Goal: Task Accomplishment & Management: Manage account settings

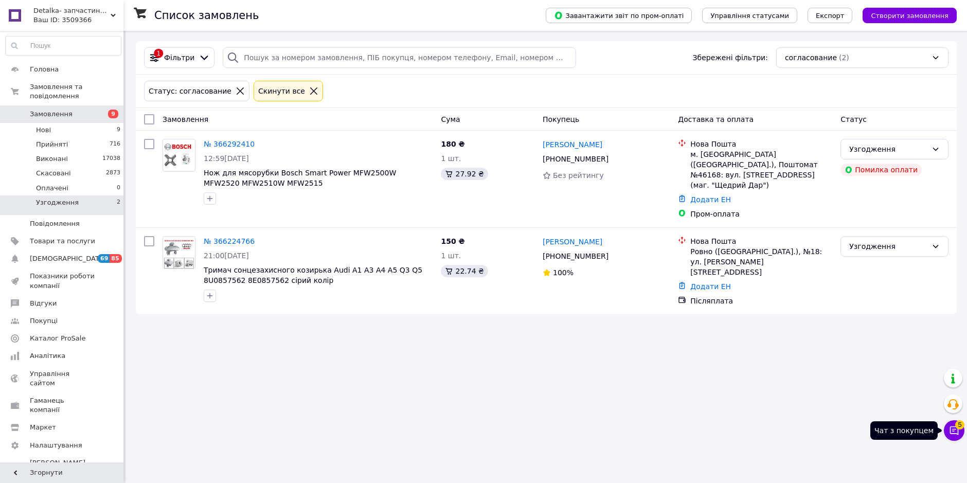
click at [951, 430] on icon at bounding box center [954, 430] width 10 height 10
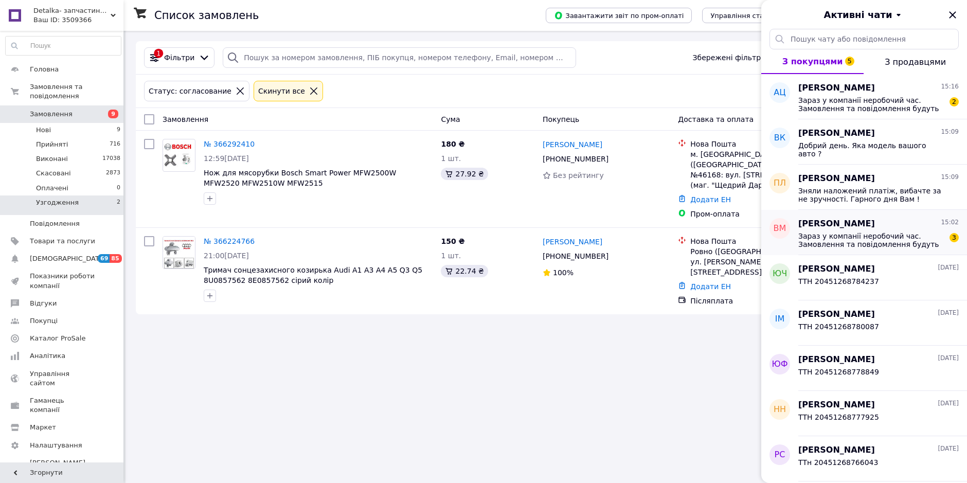
click at [859, 239] on span "Зараз у компанії неробочий час. Замовлення та повідомлення будуть оброблені з 1…" at bounding box center [871, 240] width 146 height 16
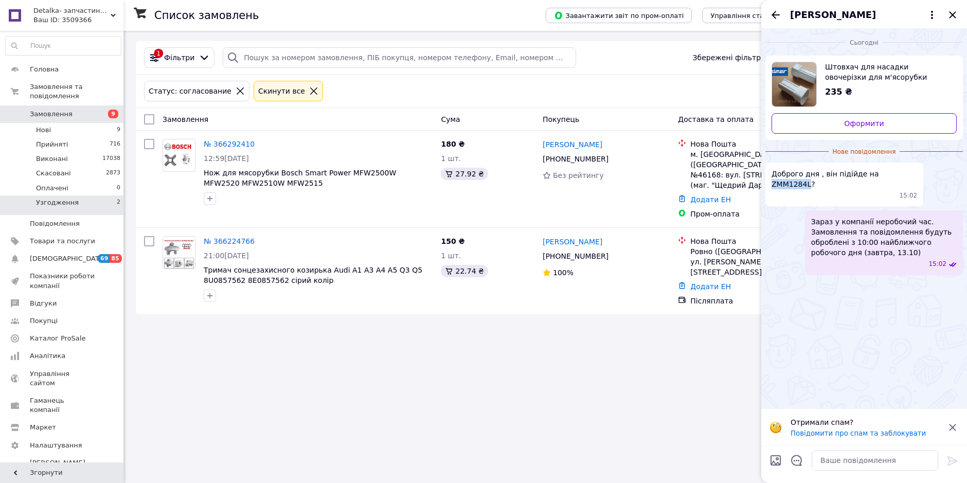
drag, startPoint x: 866, startPoint y: 175, endPoint x: 902, endPoint y: 174, distance: 35.5
click at [902, 175] on span "Доброго дня , він підійде на ZMM1284L?" at bounding box center [844, 179] width 146 height 21
copy span "ZMM1284L"
drag, startPoint x: 816, startPoint y: 451, endPoint x: 816, endPoint y: 437, distance: 13.9
click at [817, 451] on textarea at bounding box center [875, 460] width 127 height 21
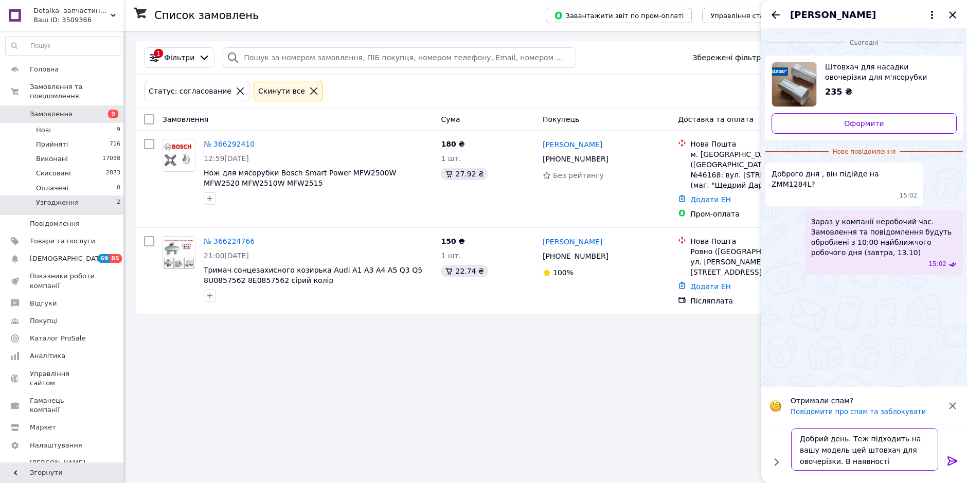
type textarea "Добрий день. Теж підходить на вашу модель цей штовхач для овочерізки. В наявнос…"
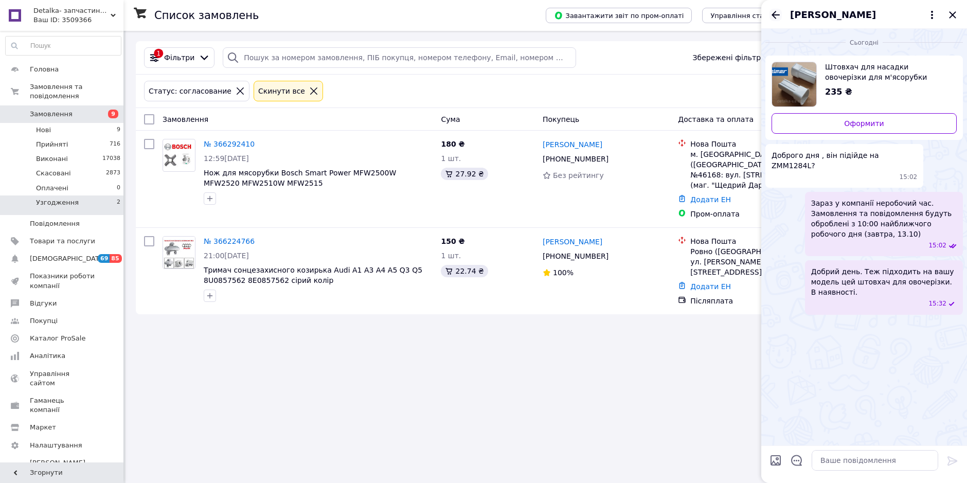
click at [777, 17] on icon "Назад" at bounding box center [775, 15] width 12 height 12
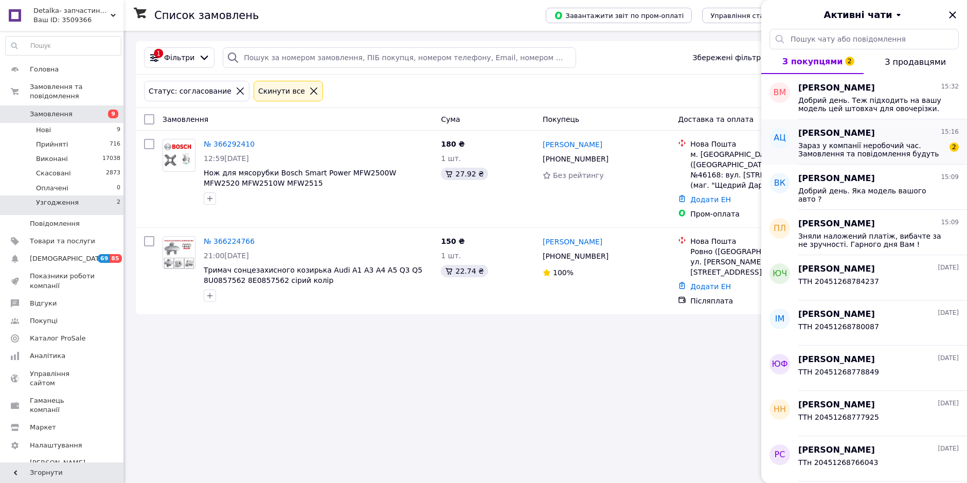
click at [853, 153] on span "Зараз у компанії неробочий час. Замовлення та повідомлення будуть оброблені з 1…" at bounding box center [871, 149] width 146 height 16
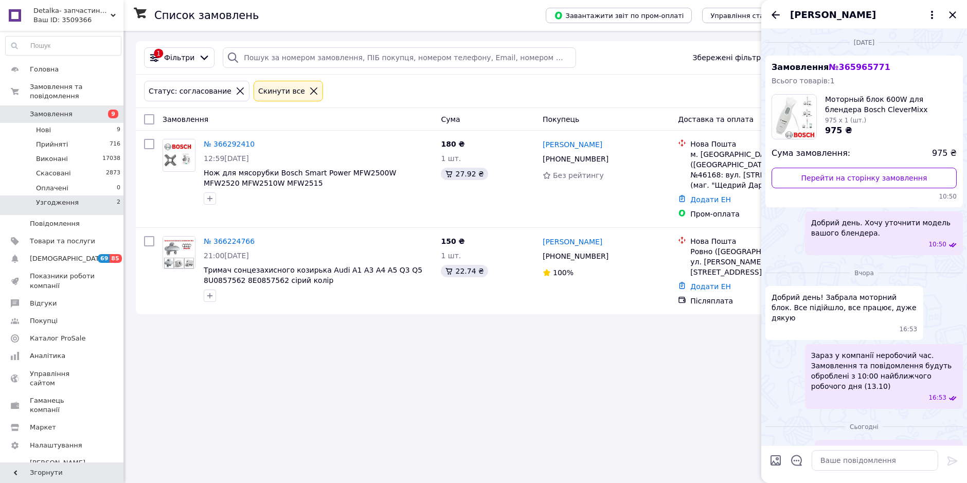
scroll to position [125, 0]
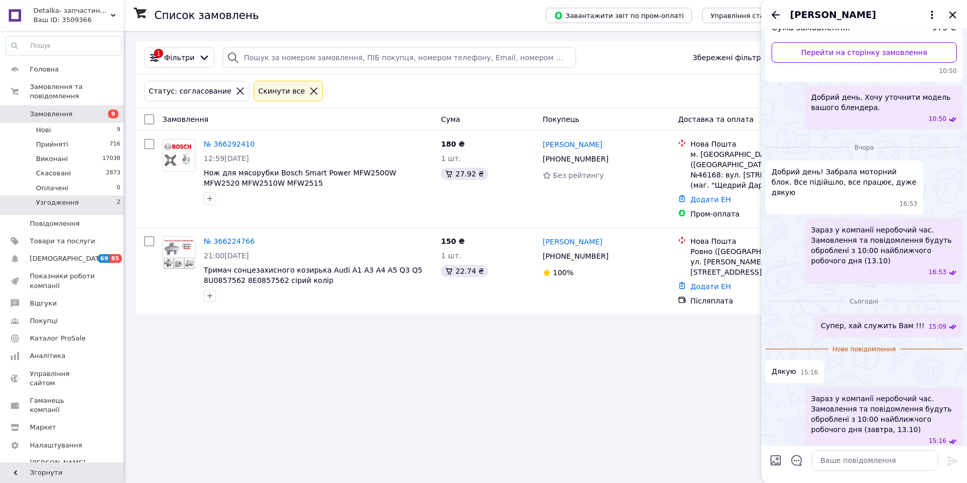
click at [775, 14] on icon "Назад" at bounding box center [775, 15] width 12 height 12
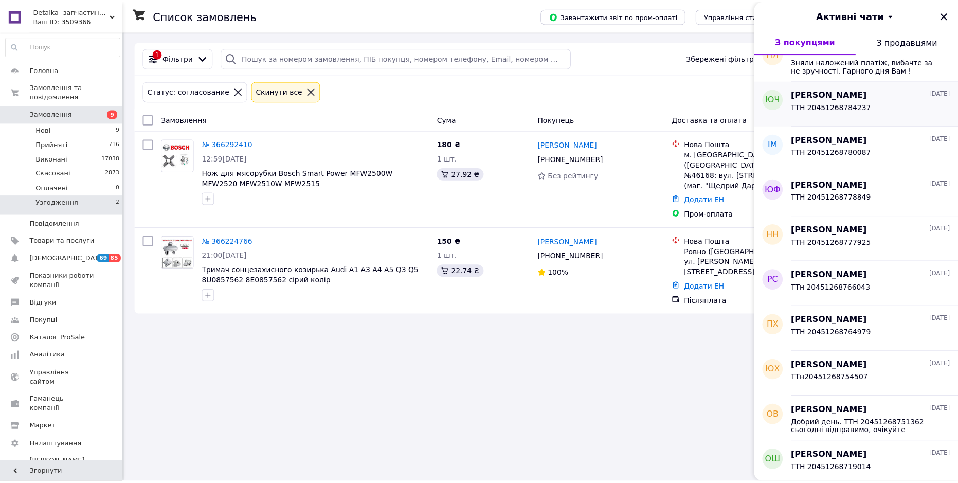
scroll to position [0, 0]
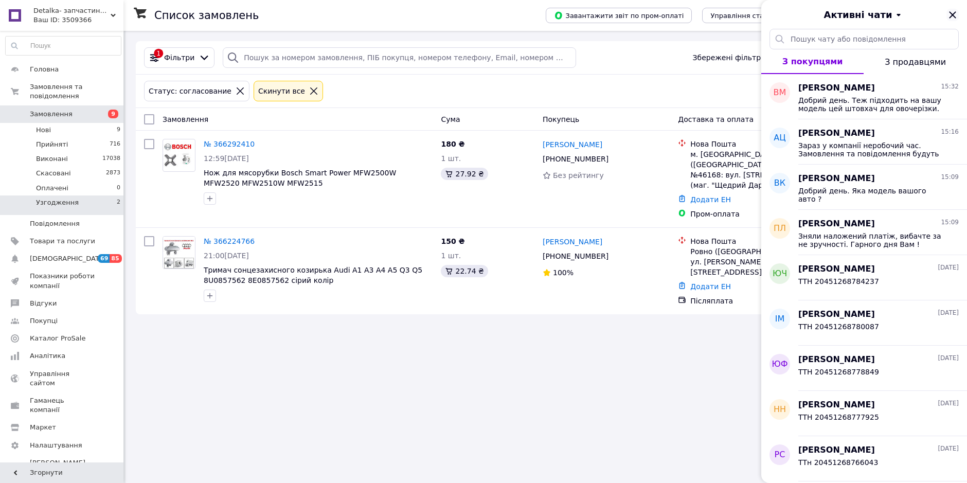
click at [951, 10] on icon "Закрити" at bounding box center [952, 15] width 12 height 12
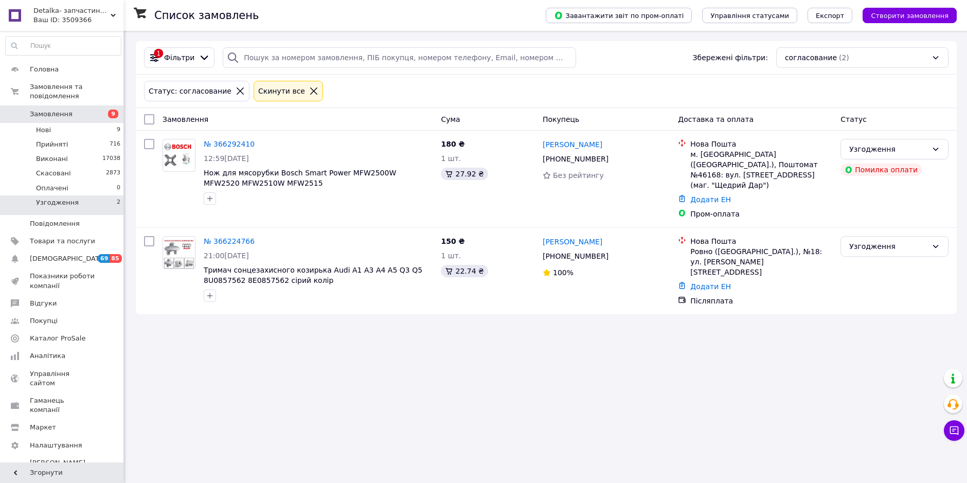
click at [60, 110] on span "Замовлення" at bounding box center [51, 114] width 43 height 9
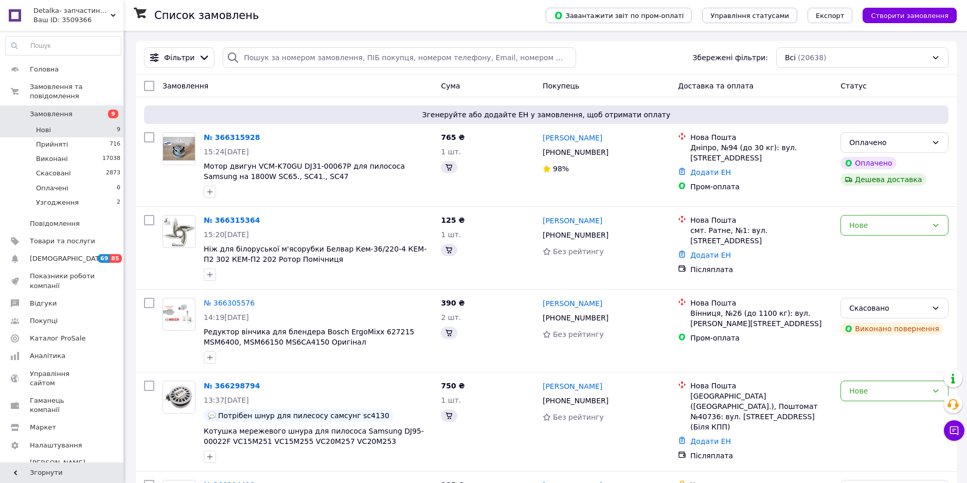
click at [82, 123] on li "Нові 9" at bounding box center [63, 130] width 127 height 14
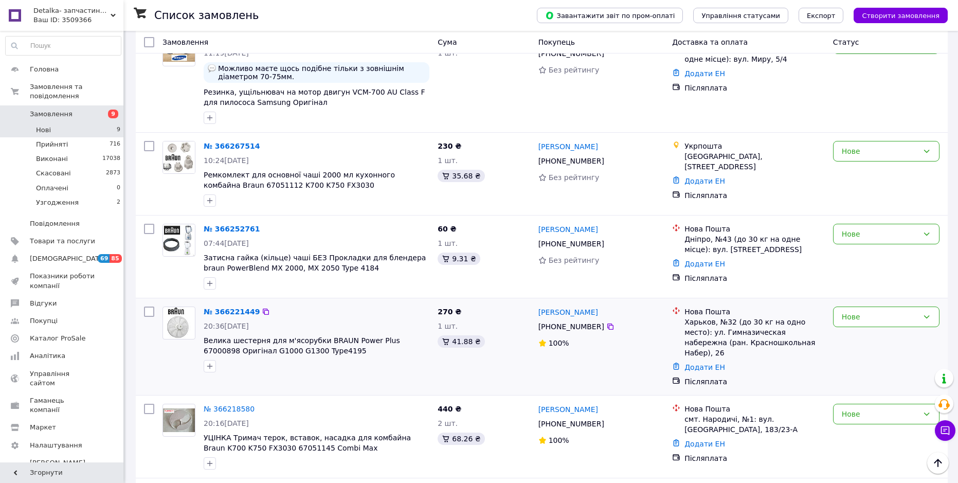
scroll to position [309, 0]
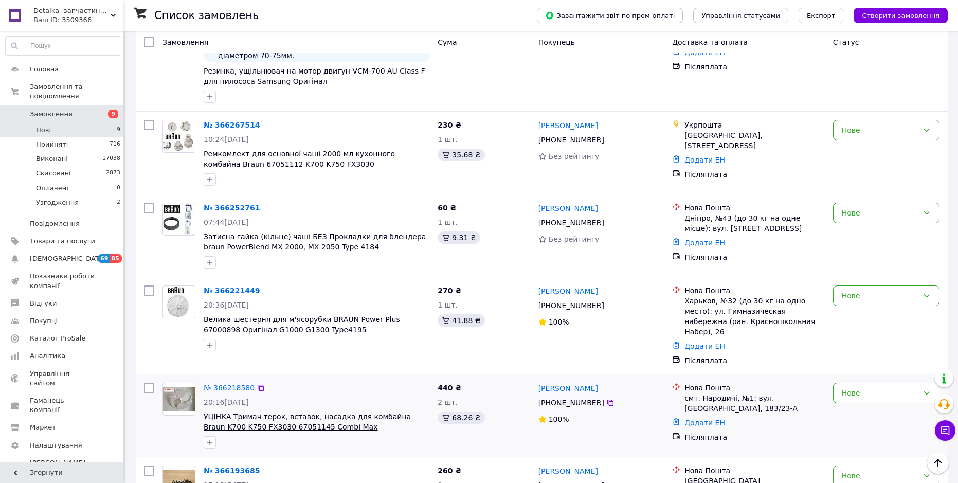
click at [282, 412] on span "УЦІНКА Тримач терок, вставок, насадка для комбайна Braun K700 K750 FX3030 67051…" at bounding box center [307, 421] width 207 height 19
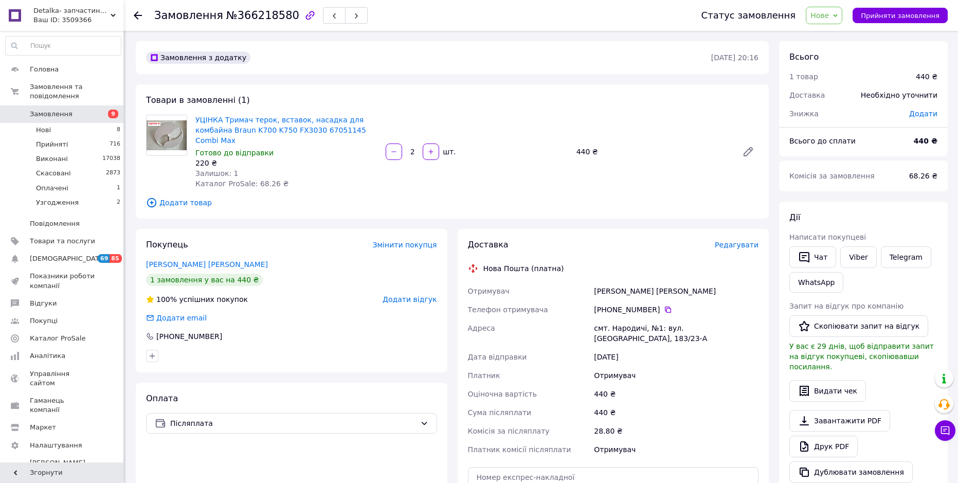
drag, startPoint x: 901, startPoint y: 21, endPoint x: 798, endPoint y: 16, distance: 103.5
click at [895, 20] on button "Прийняти замовлення" at bounding box center [900, 15] width 95 height 15
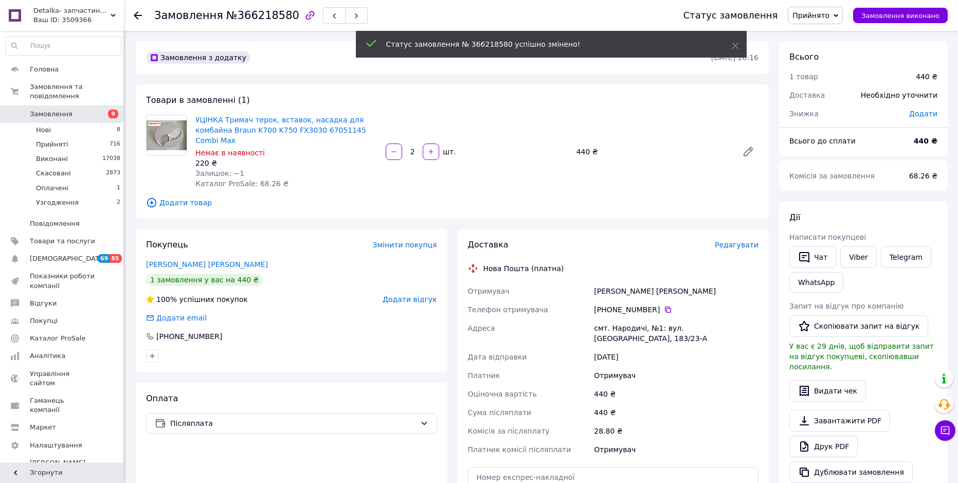
click at [55, 110] on span "Замовлення" at bounding box center [51, 114] width 43 height 9
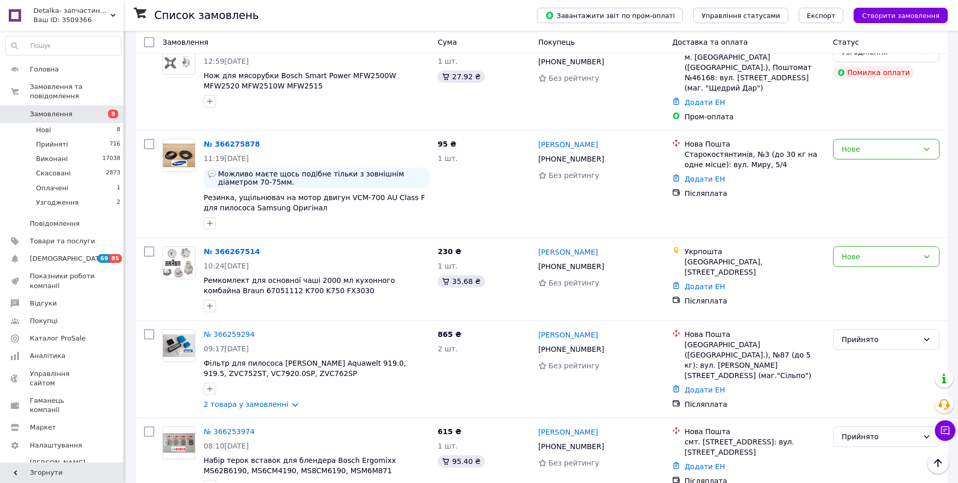
scroll to position [566, 0]
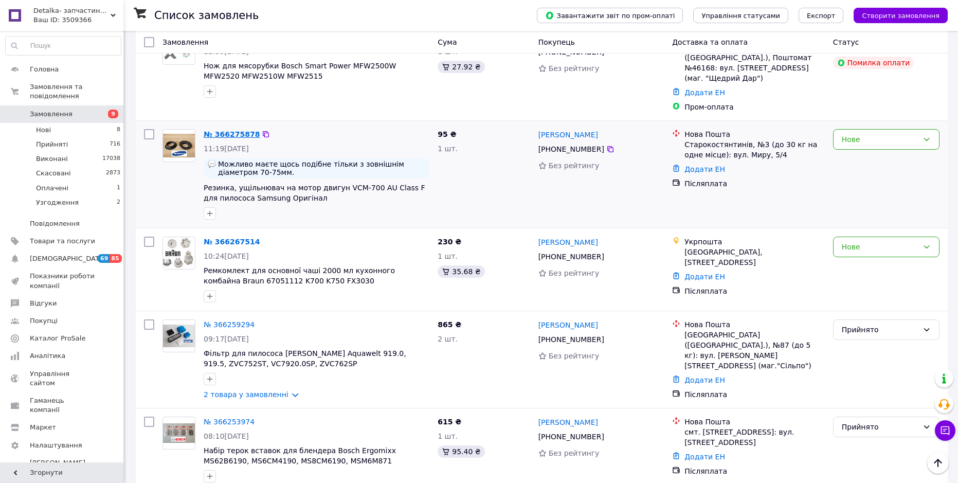
click at [224, 130] on link "№ 366275878" at bounding box center [232, 134] width 56 height 8
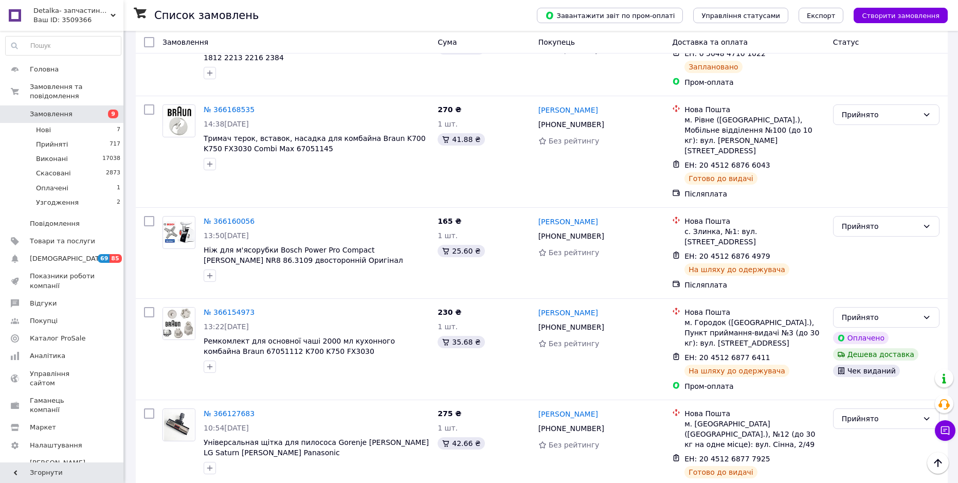
scroll to position [2508, 0]
